Goal: Obtain resource: Obtain resource

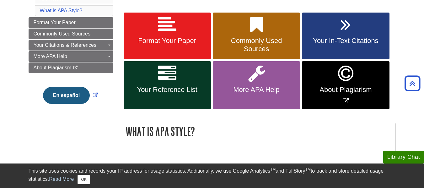
scroll to position [111, 0]
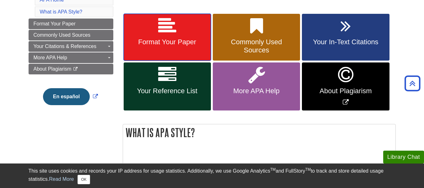
click at [158, 39] on span "Format Your Paper" at bounding box center [167, 42] width 78 height 8
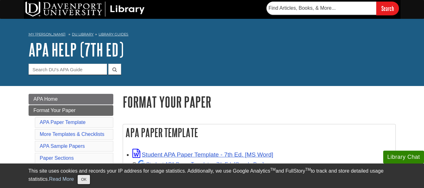
click at [86, 181] on button "OK" at bounding box center [84, 179] width 12 height 9
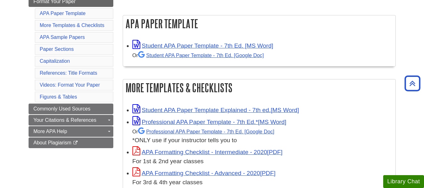
scroll to position [111, 0]
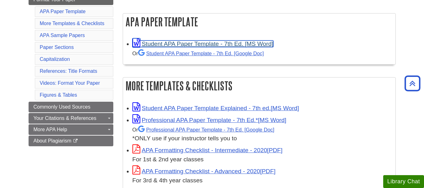
click at [242, 46] on link "Student APA Paper Template - 7th Ed. [MS Word]" at bounding box center [202, 44] width 141 height 7
